Goal: Book appointment/travel/reservation

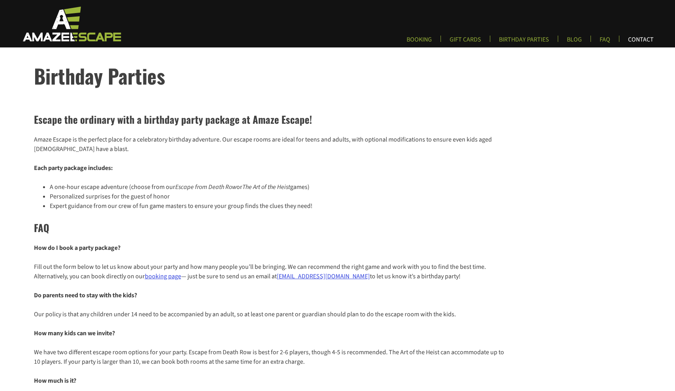
click at [651, 39] on link "CONTACT" at bounding box center [641, 42] width 38 height 13
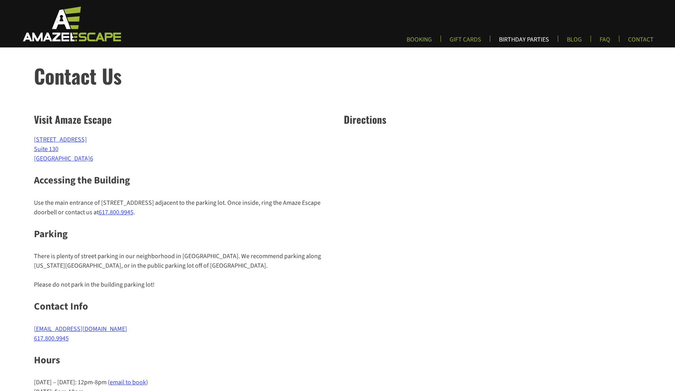
click at [533, 38] on link "BIRTHDAY PARTIES" at bounding box center [524, 42] width 63 height 13
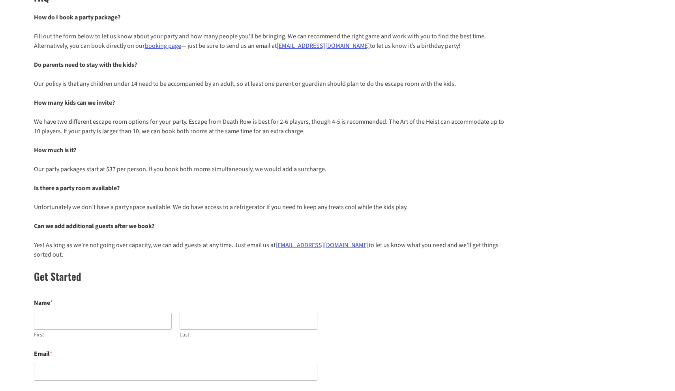
scroll to position [235, 0]
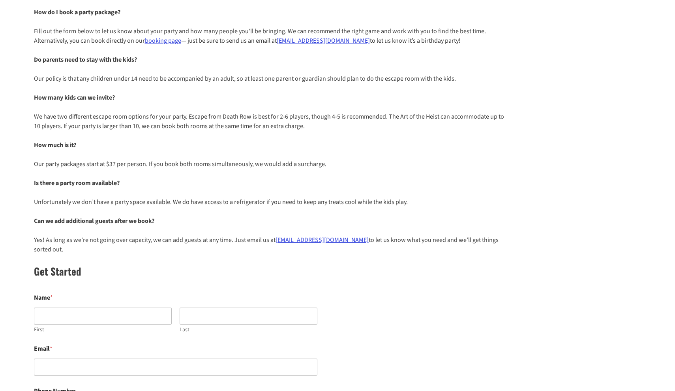
click at [301, 263] on h2 "Get Started" at bounding box center [270, 270] width 473 height 15
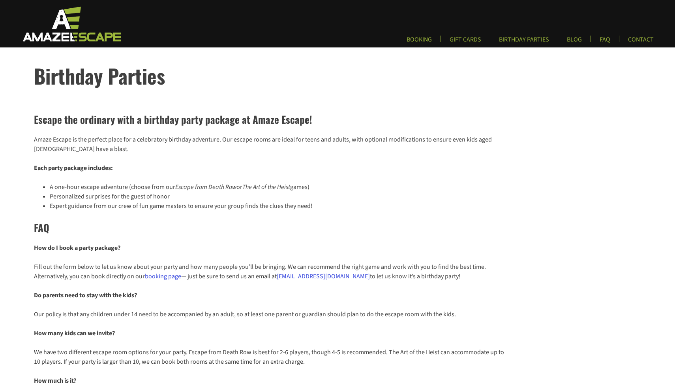
scroll to position [0, 0]
click at [529, 34] on header "Primary Menu BOOKING GIFT CARDS BIRTHDAY PARTIES BLOG FAQ CONTACT" at bounding box center [337, 23] width 675 height 47
click at [529, 38] on link "BIRTHDAY PARTIES" at bounding box center [524, 42] width 63 height 13
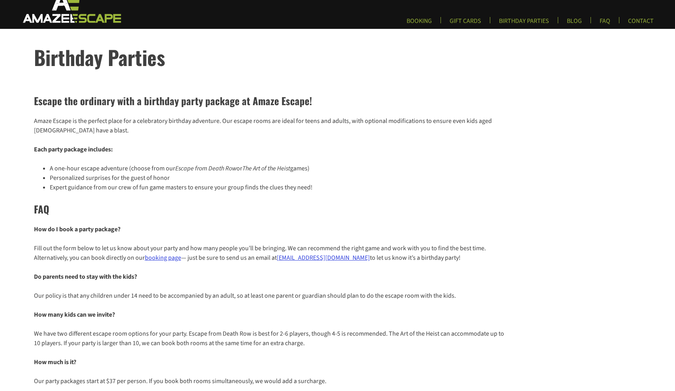
scroll to position [19, 0]
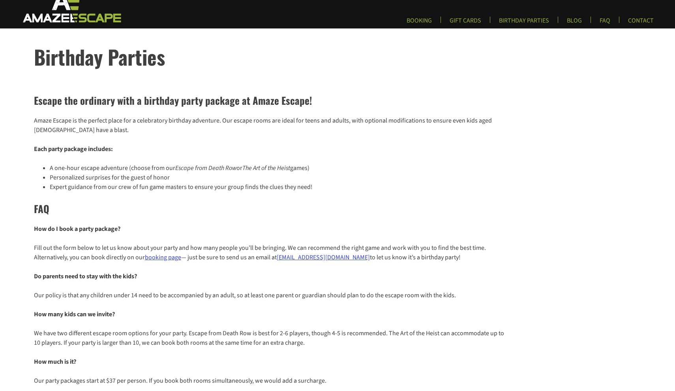
click at [165, 259] on link "booking page" at bounding box center [163, 257] width 36 height 9
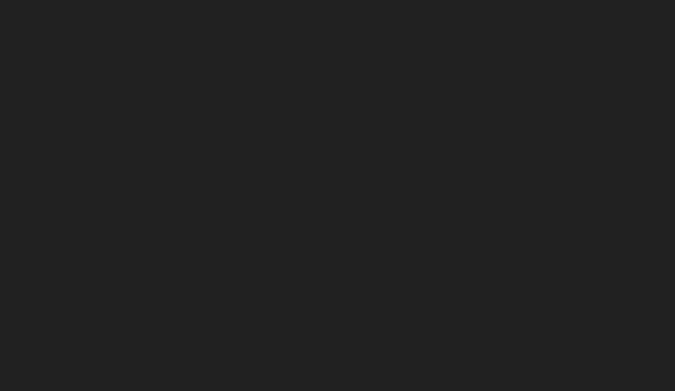
scroll to position [36, 0]
